Goal: Find specific page/section: Find specific page/section

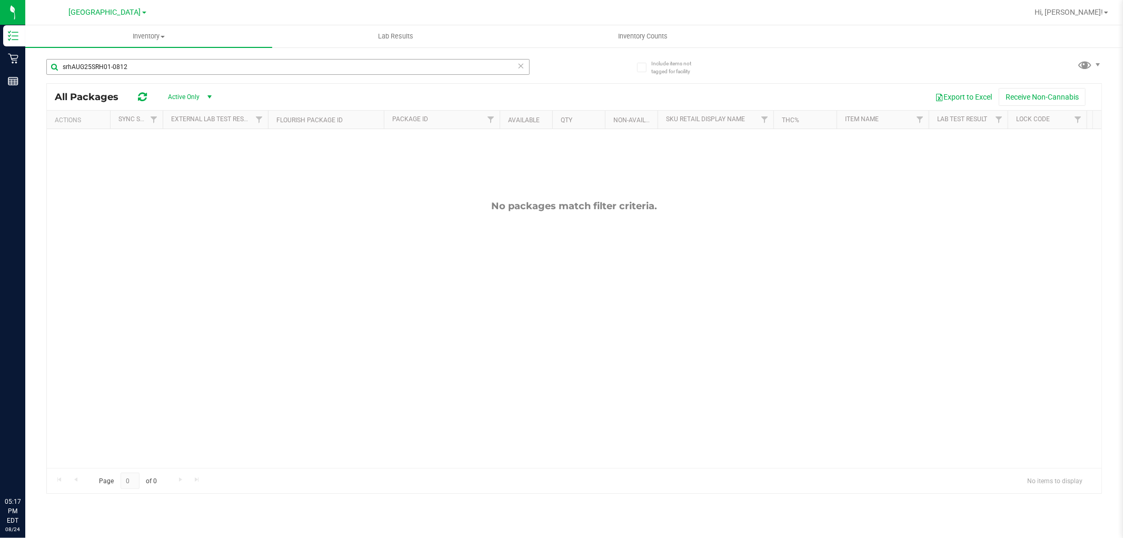
click at [249, 59] on input "srhAUG25SRH01-0812" at bounding box center [287, 67] width 483 height 16
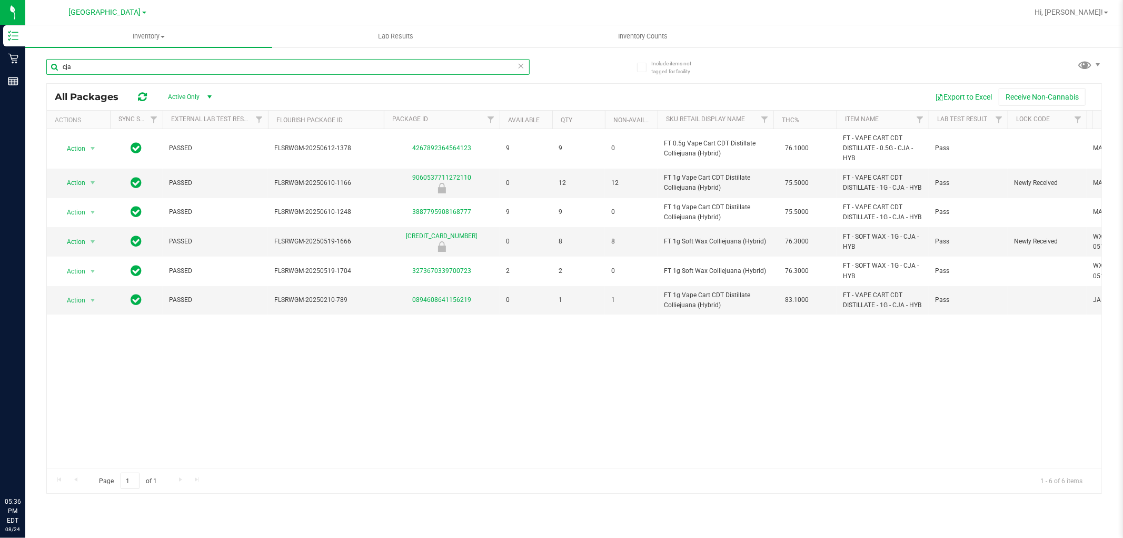
click at [211, 69] on input "cja" at bounding box center [287, 67] width 483 height 16
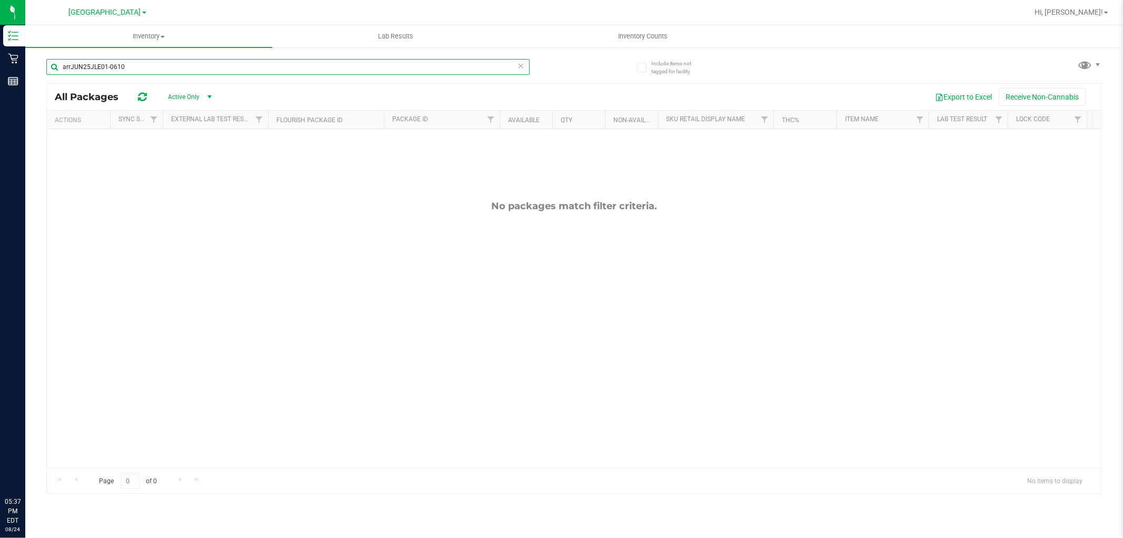
type input "arrJUN25JLE01-0610"
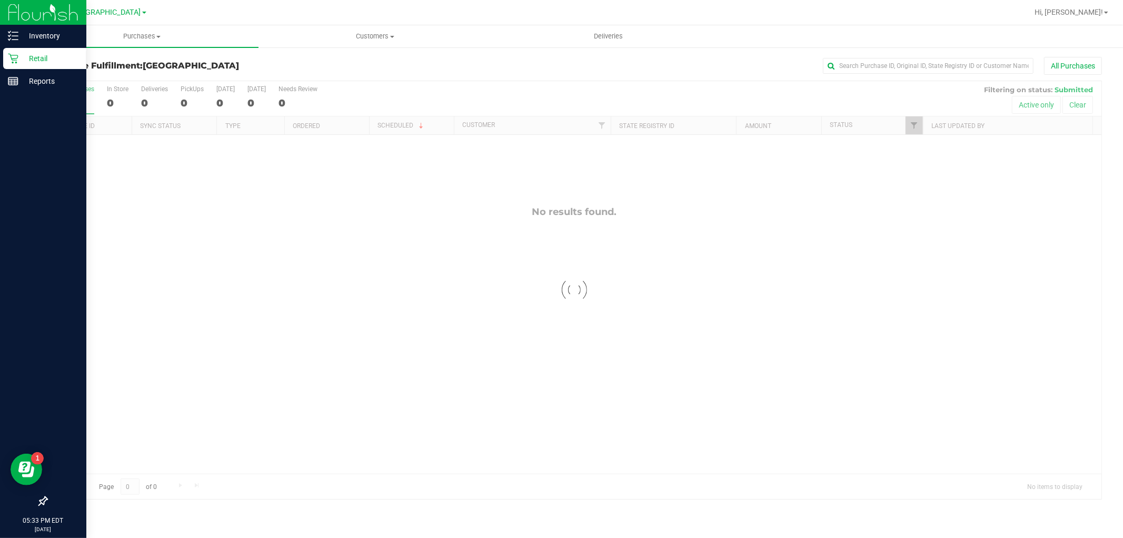
click at [20, 65] on div "Retail" at bounding box center [44, 58] width 83 height 21
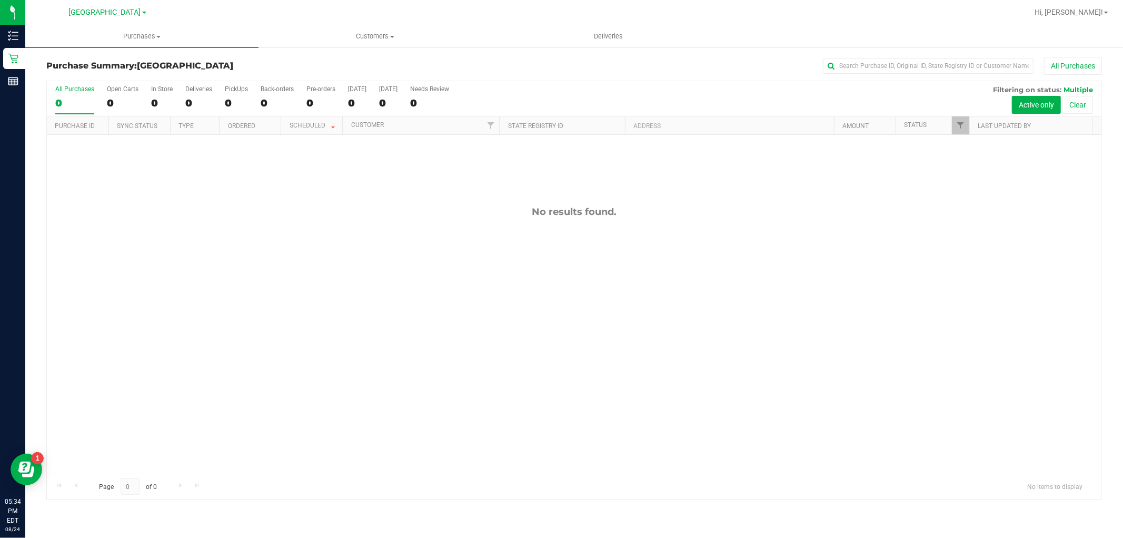
drag, startPoint x: 792, startPoint y: 362, endPoint x: 797, endPoint y: 356, distance: 7.2
click at [796, 359] on div "No results found." at bounding box center [574, 340] width 1055 height 410
click at [253, 279] on div at bounding box center [574, 290] width 1055 height 418
drag, startPoint x: 282, startPoint y: 294, endPoint x: 135, endPoint y: 42, distance: 291.7
click at [282, 292] on div at bounding box center [574, 290] width 1055 height 418
